Goal: Transaction & Acquisition: Purchase product/service

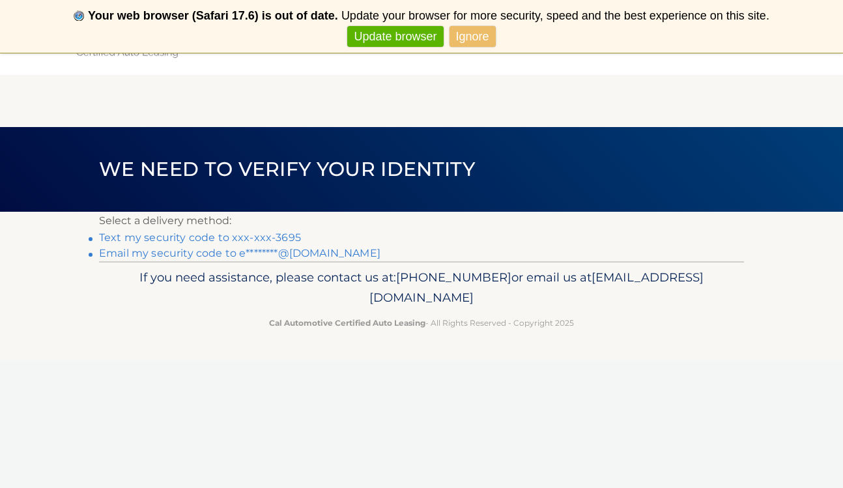
click at [225, 238] on link "Text my security code to xxx-xxx-3695" at bounding box center [200, 237] width 202 height 12
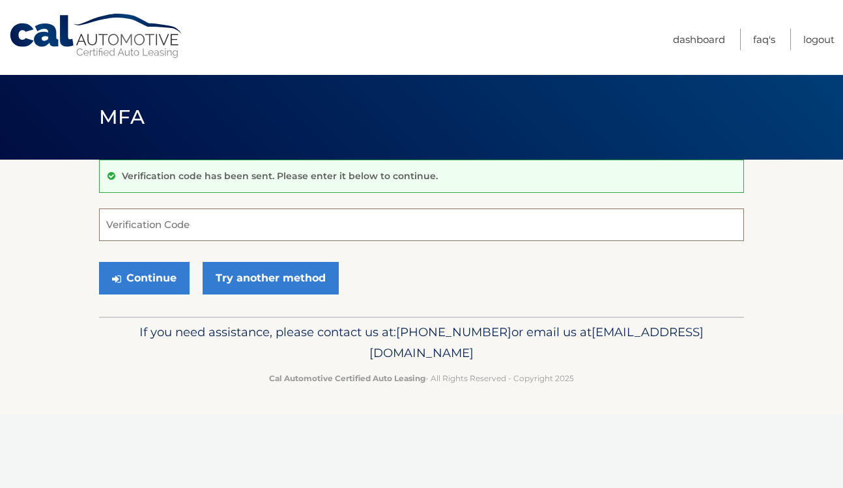
click at [141, 214] on input "Verification Code" at bounding box center [421, 224] width 645 height 33
type input "139725"
click at [149, 281] on button "Continue" at bounding box center [144, 278] width 91 height 33
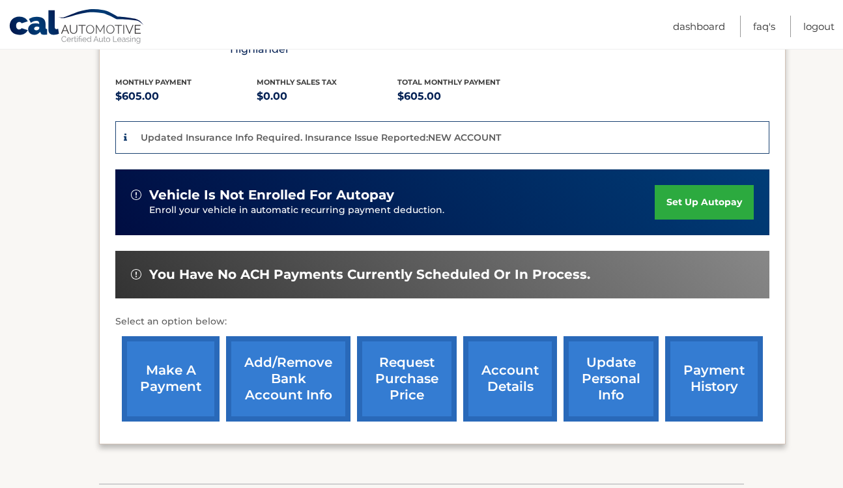
scroll to position [278, 0]
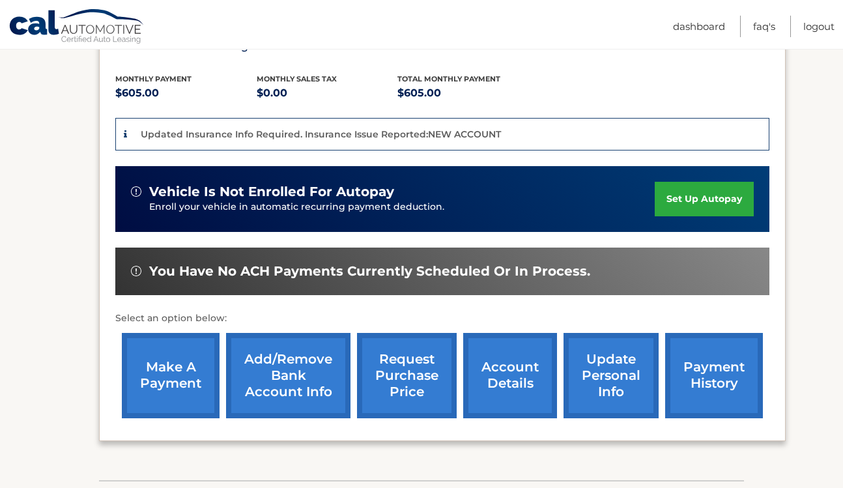
click at [193, 371] on link "make a payment" at bounding box center [171, 375] width 98 height 85
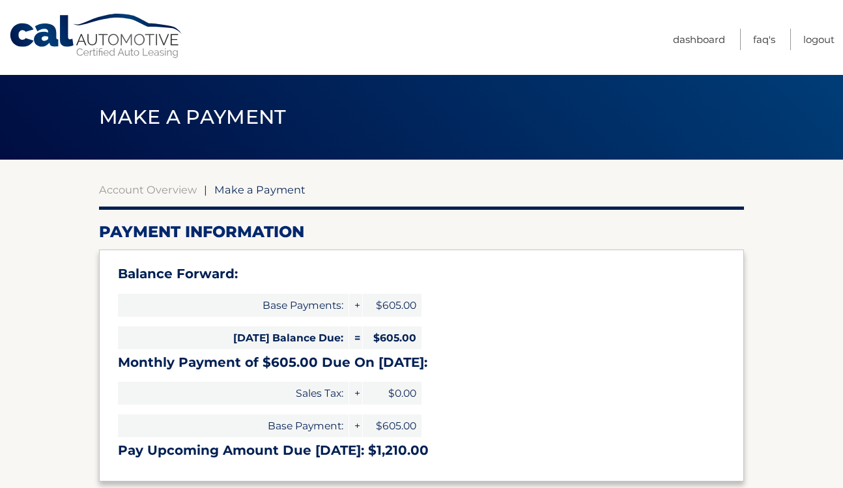
select select "MDg5MmQ2NzItZTE0MC00ODI5LWIwY2QtNzExMDQ2ZDhkOTJj"
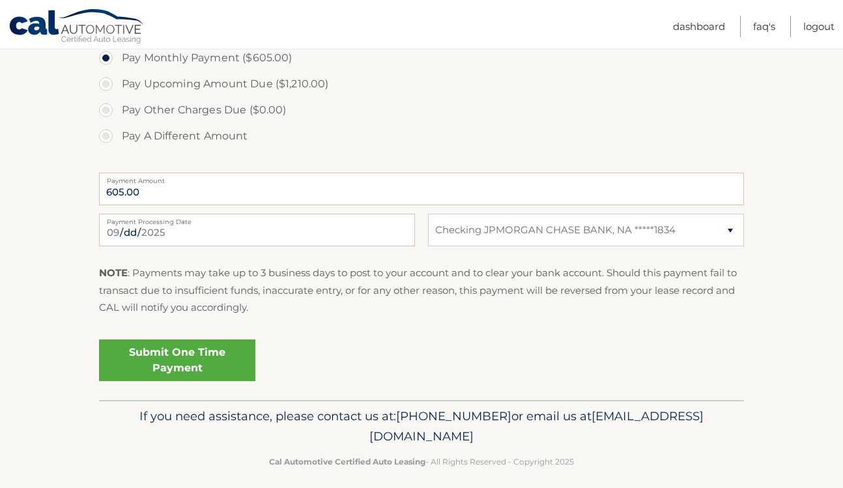
scroll to position [488, 0]
click at [155, 360] on link "Submit One Time Payment" at bounding box center [177, 360] width 156 height 42
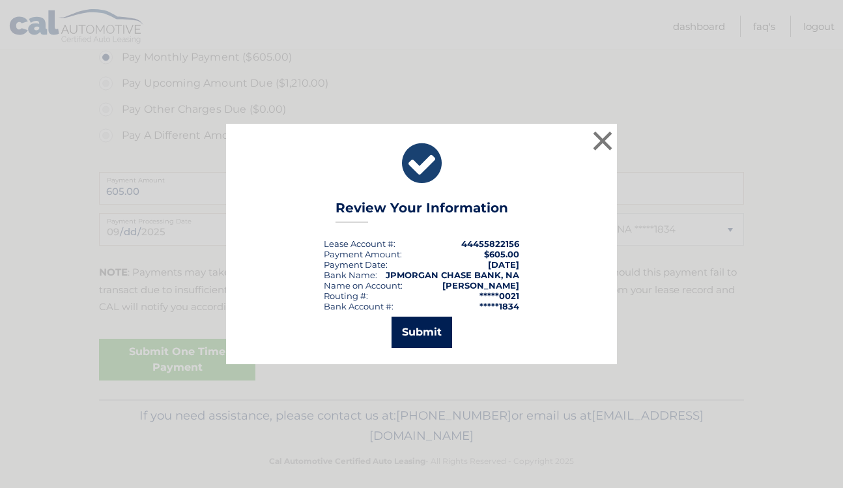
click at [427, 330] on button "Submit" at bounding box center [422, 332] width 61 height 31
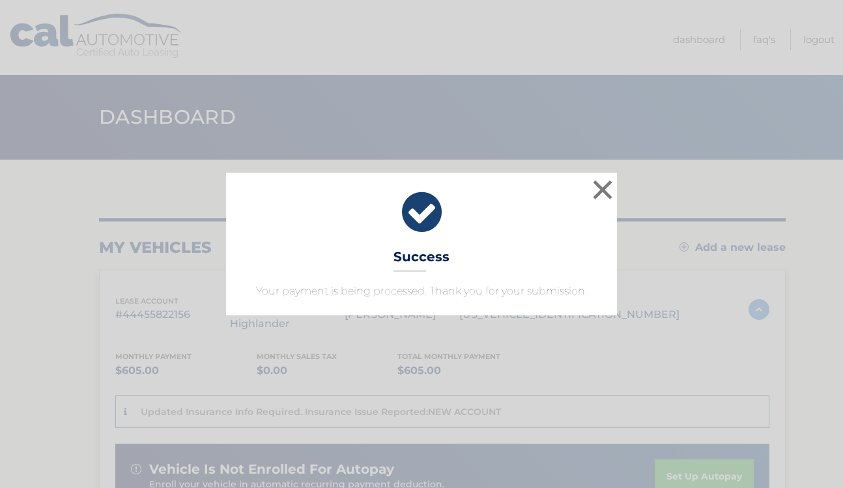
click at [403, 345] on div "× Success Your payment is being processed. Thank you for your submission. Loadi…" at bounding box center [421, 244] width 843 height 488
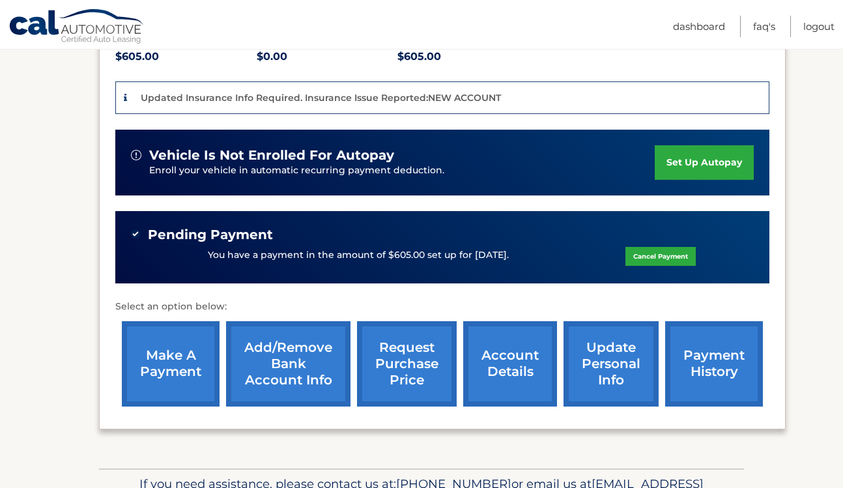
scroll to position [320, 0]
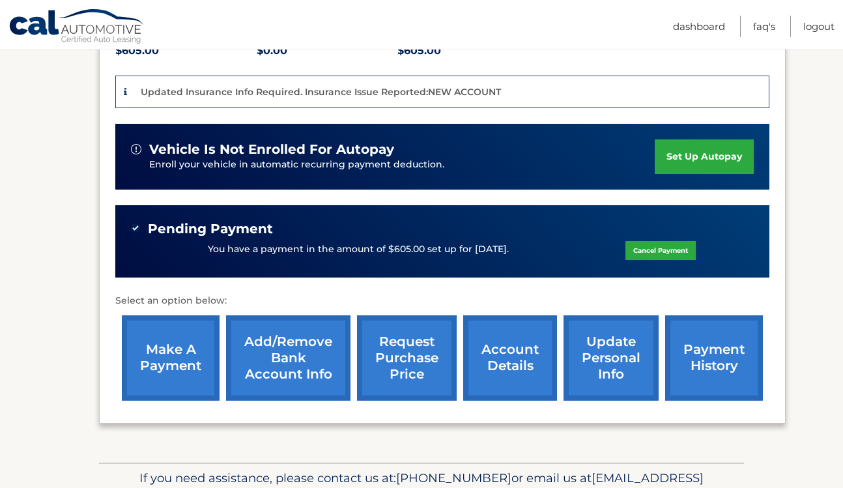
click at [717, 343] on link "payment history" at bounding box center [714, 357] width 98 height 85
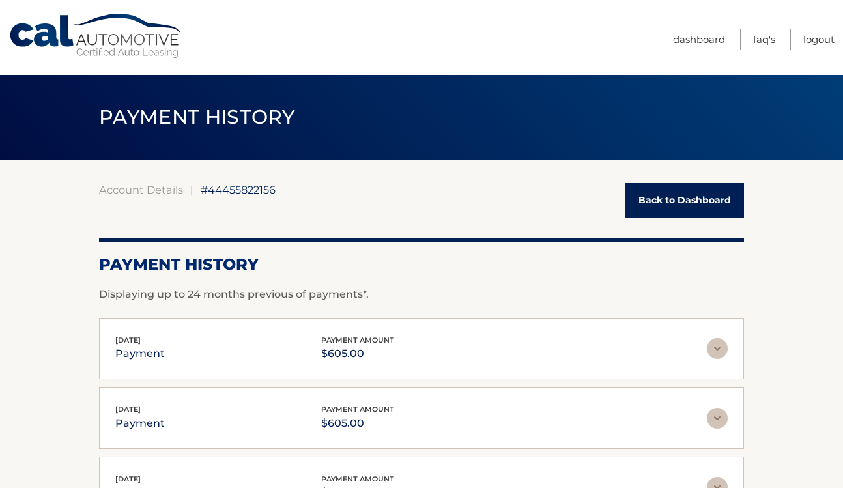
click at [679, 205] on link "Back to Dashboard" at bounding box center [684, 200] width 119 height 35
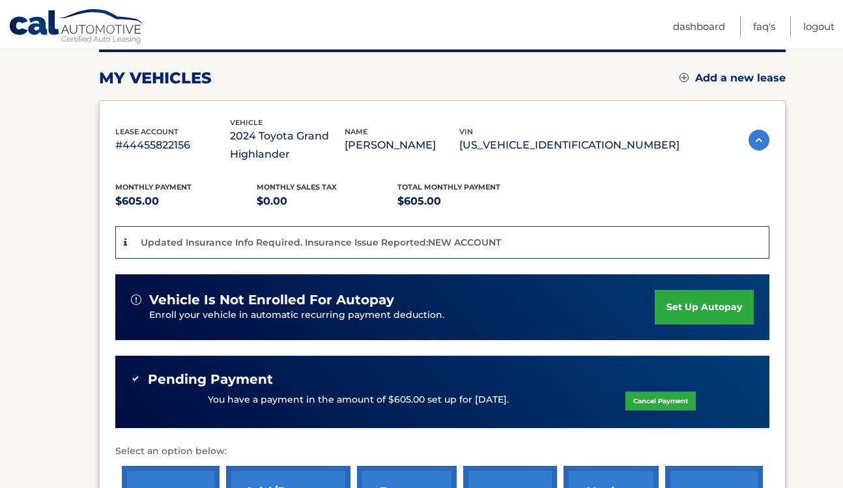
scroll to position [165, 0]
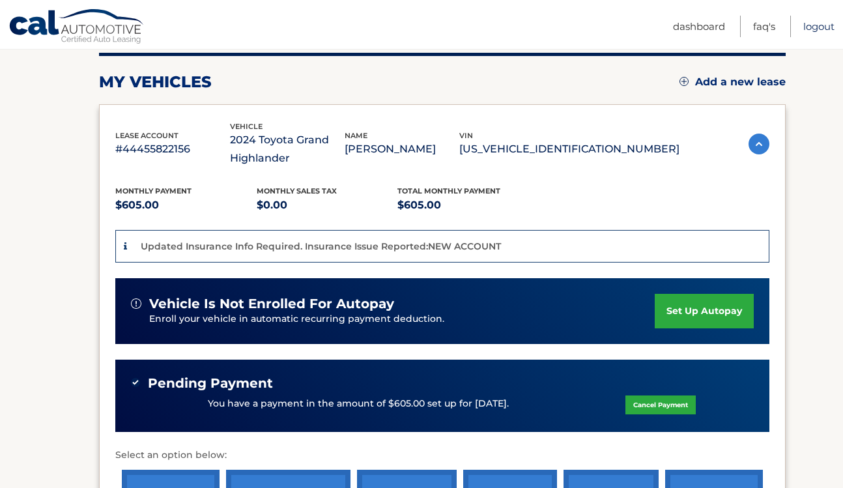
click at [817, 31] on link "Logout" at bounding box center [818, 26] width 31 height 21
